Goal: Find contact information: Find contact information

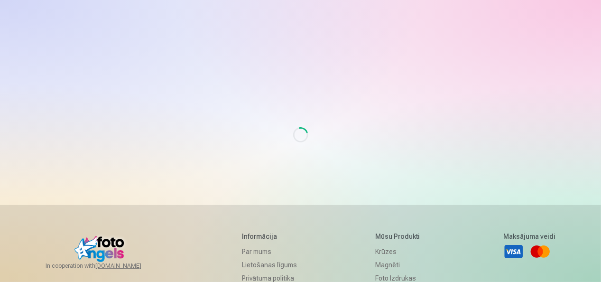
scroll to position [95, 0]
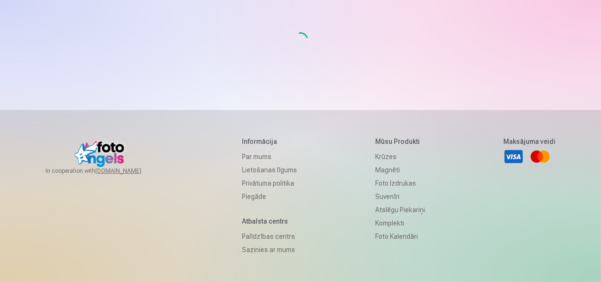
click at [253, 249] on link "Sazinies ar mums" at bounding box center [269, 249] width 55 height 13
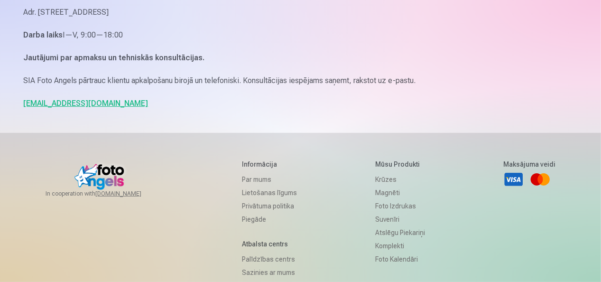
scroll to position [47, 0]
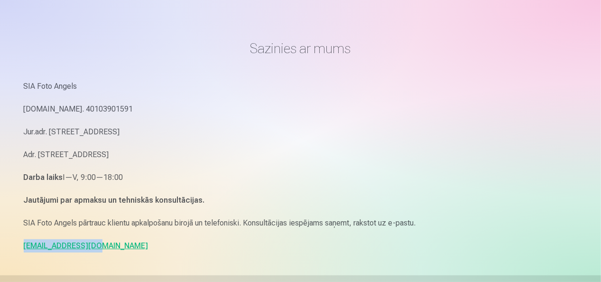
drag, startPoint x: 108, startPoint y: 246, endPoint x: 20, endPoint y: 244, distance: 88.3
click at [20, 244] on div "Sazinies ar mums SIA Foto Angels [DOMAIN_NAME]. 40103901591 Jur.adr. [STREET_AD…" at bounding box center [300, 245] width 569 height 584
copy link "[EMAIL_ADDRESS][DOMAIN_NAME]"
